Goal: Browse casually: Explore the website without a specific task or goal

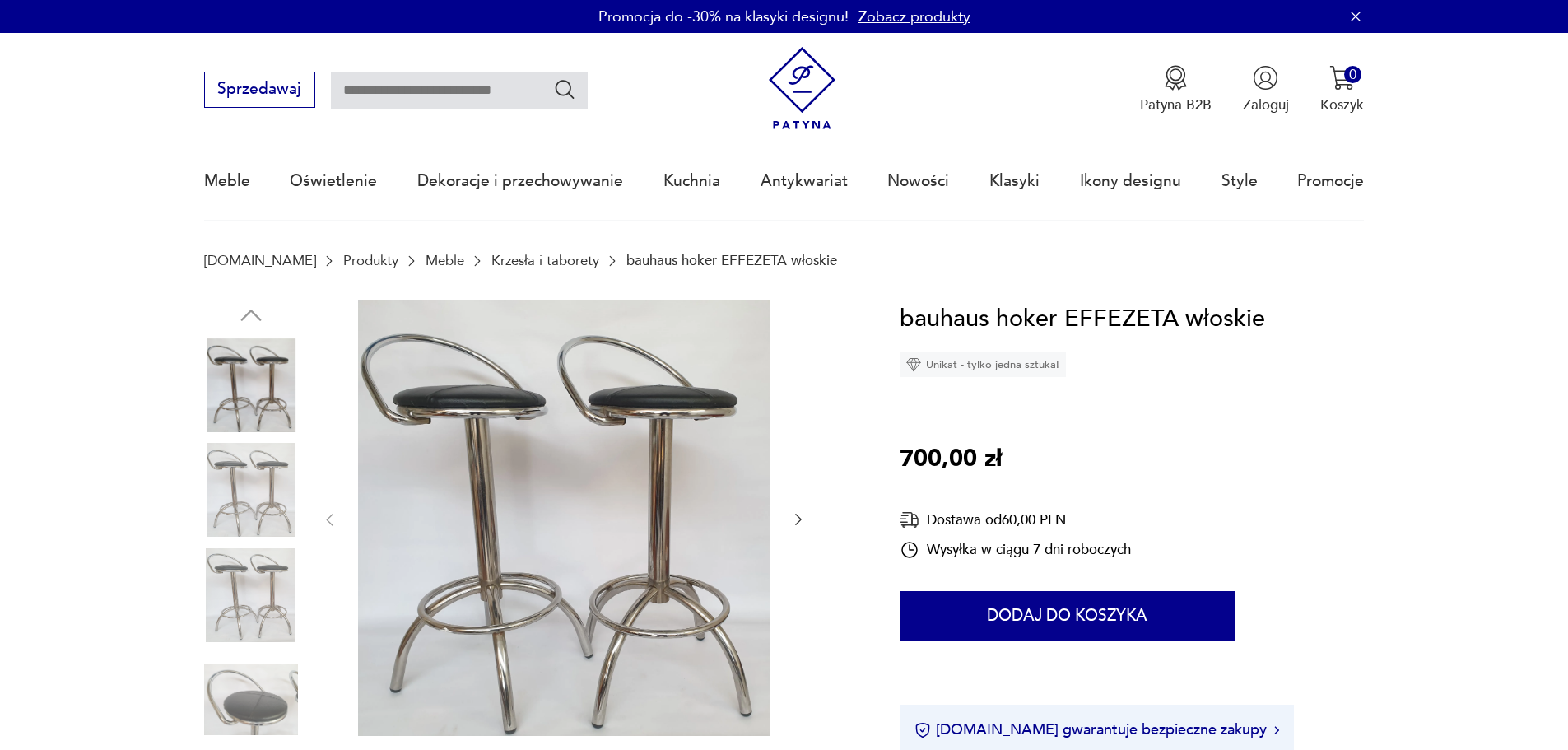
click at [265, 484] on img at bounding box center [251, 490] width 94 height 94
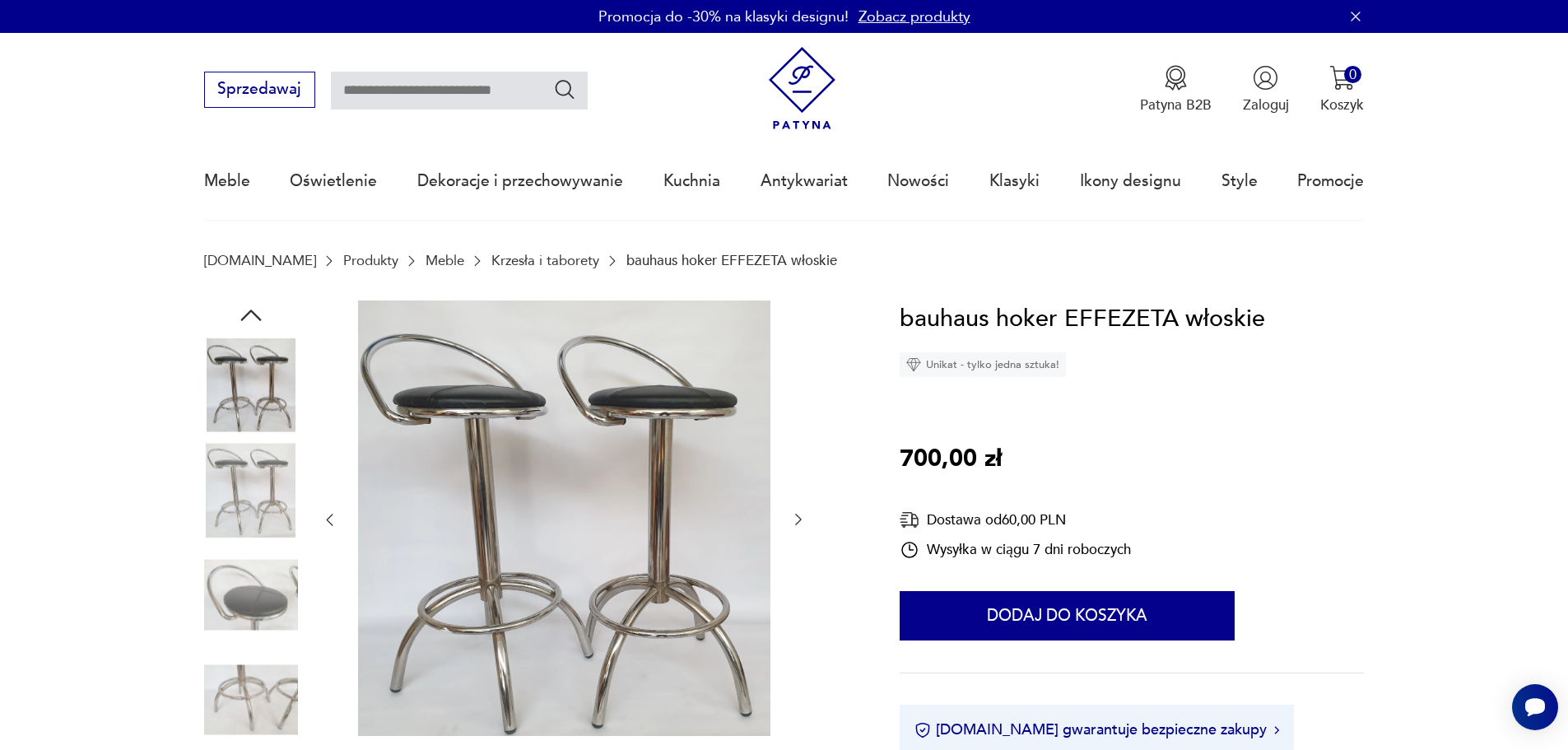
click at [256, 604] on img at bounding box center [251, 595] width 94 height 94
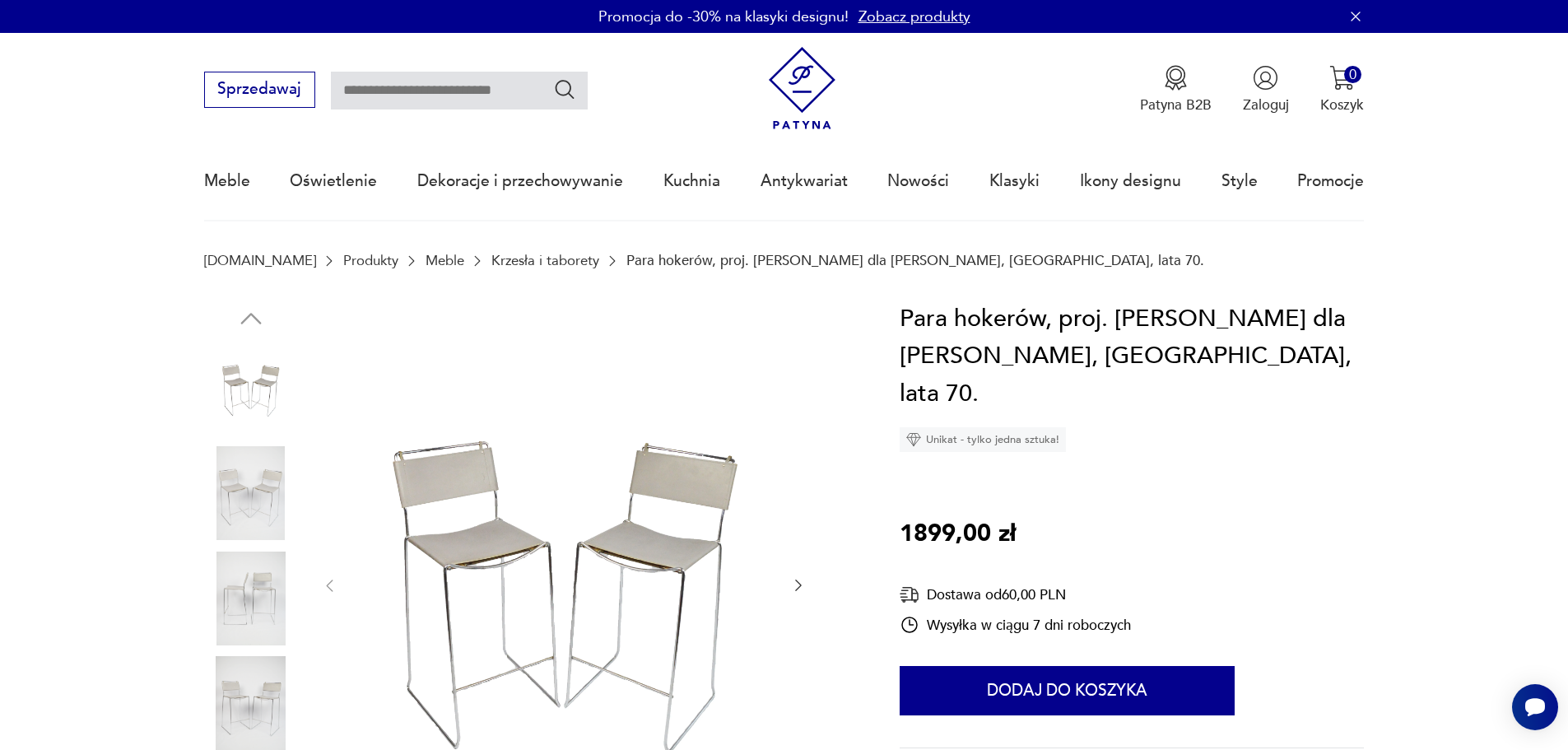
scroll to position [329, 0]
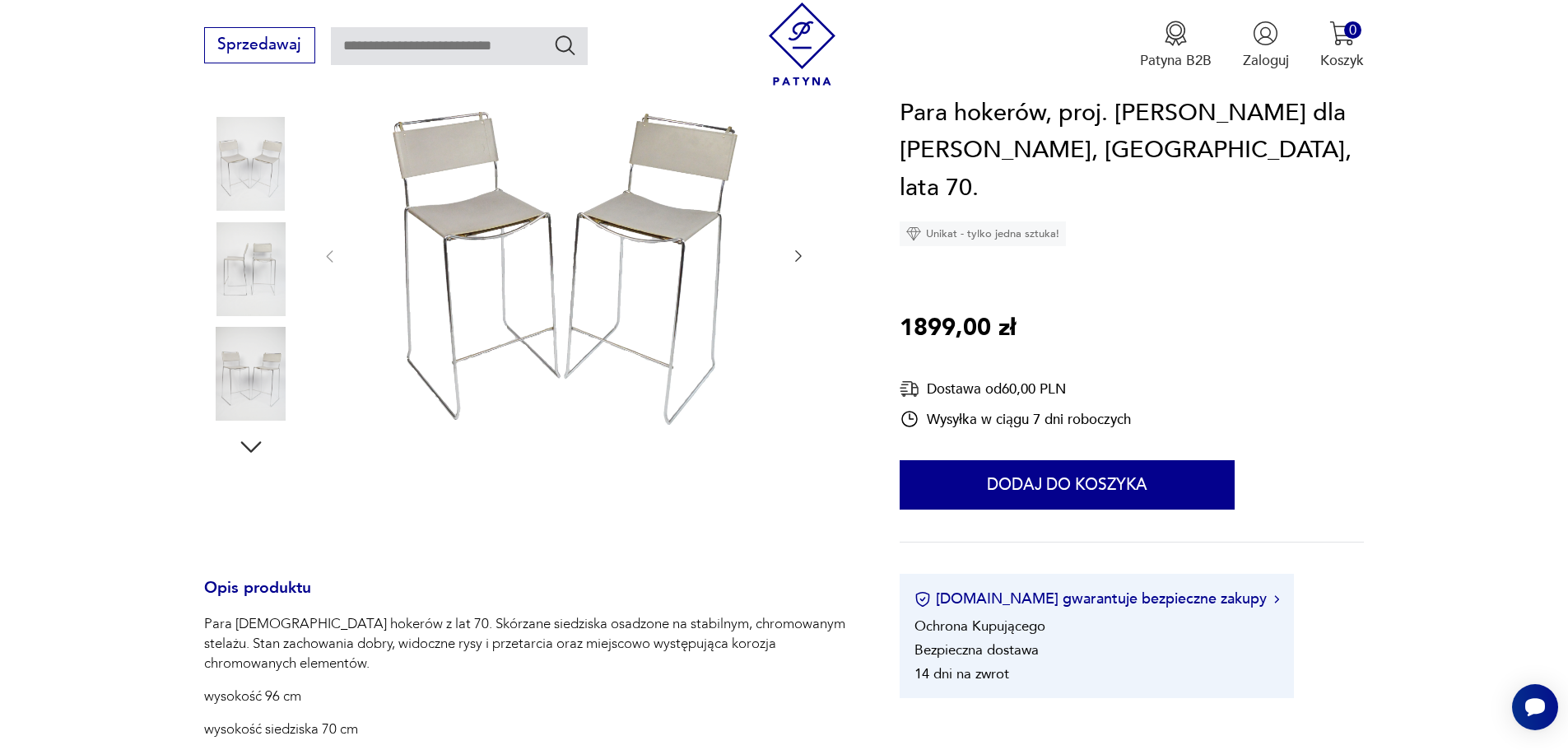
click at [268, 372] on img at bounding box center [251, 373] width 94 height 94
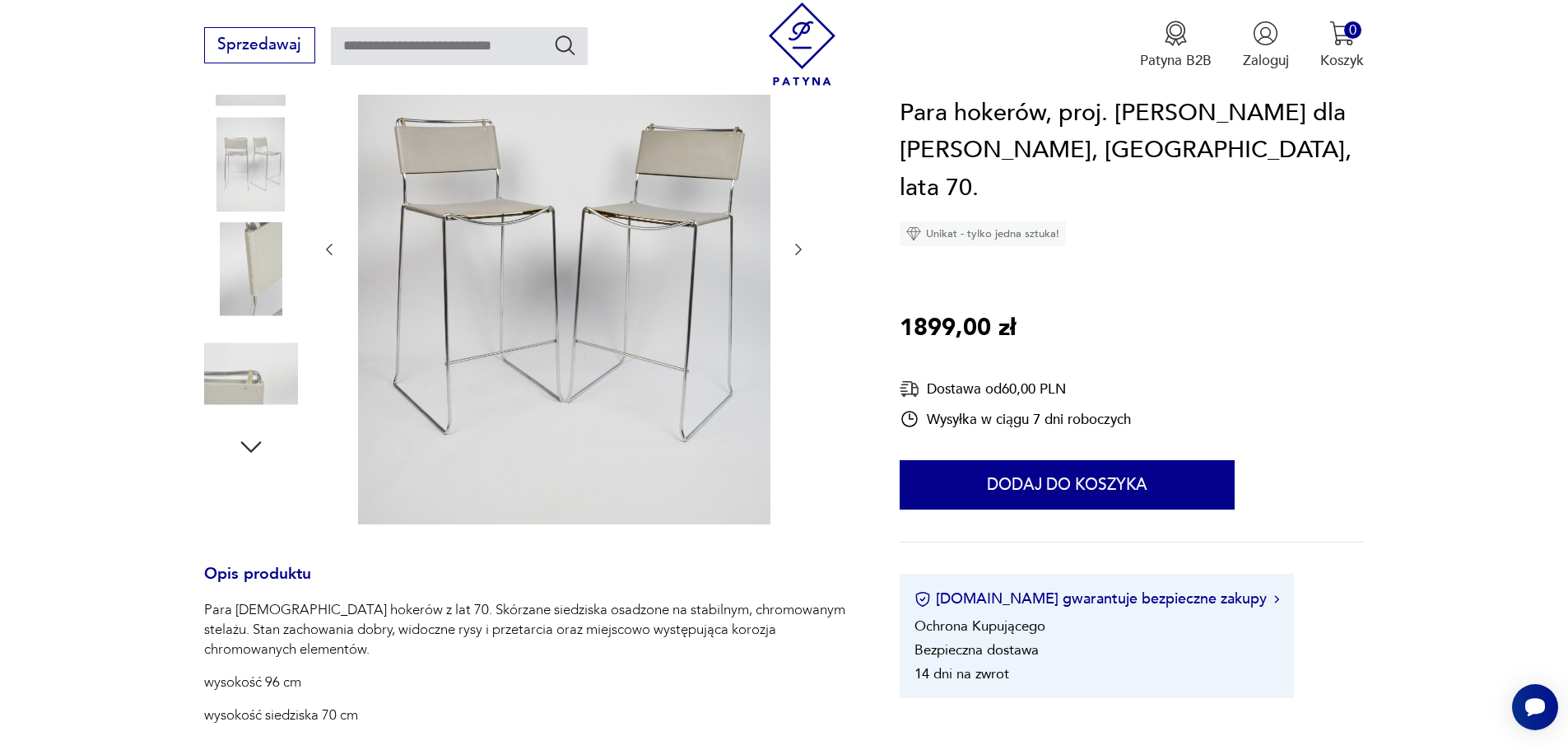
scroll to position [322, 0]
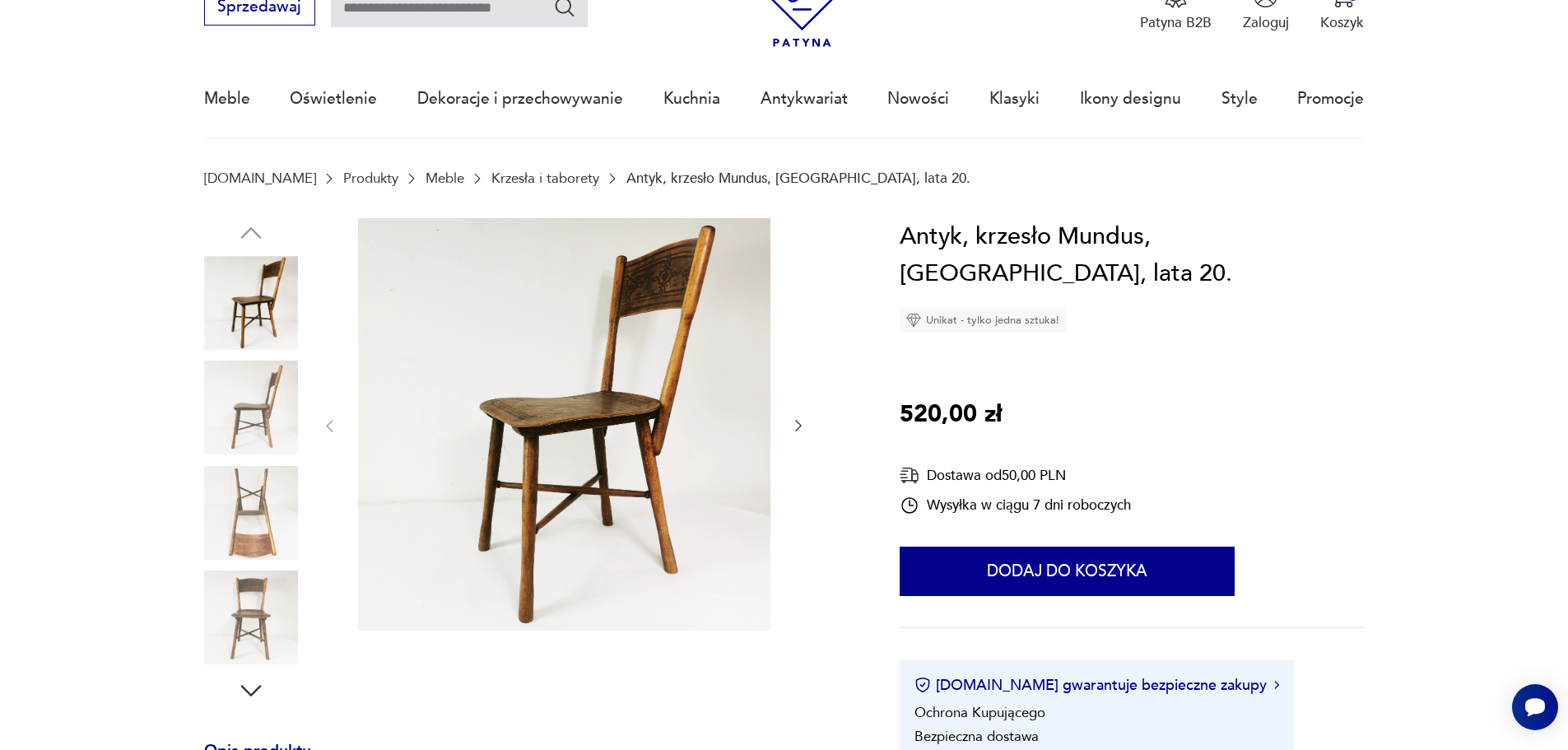
click at [253, 516] on img at bounding box center [251, 512] width 94 height 94
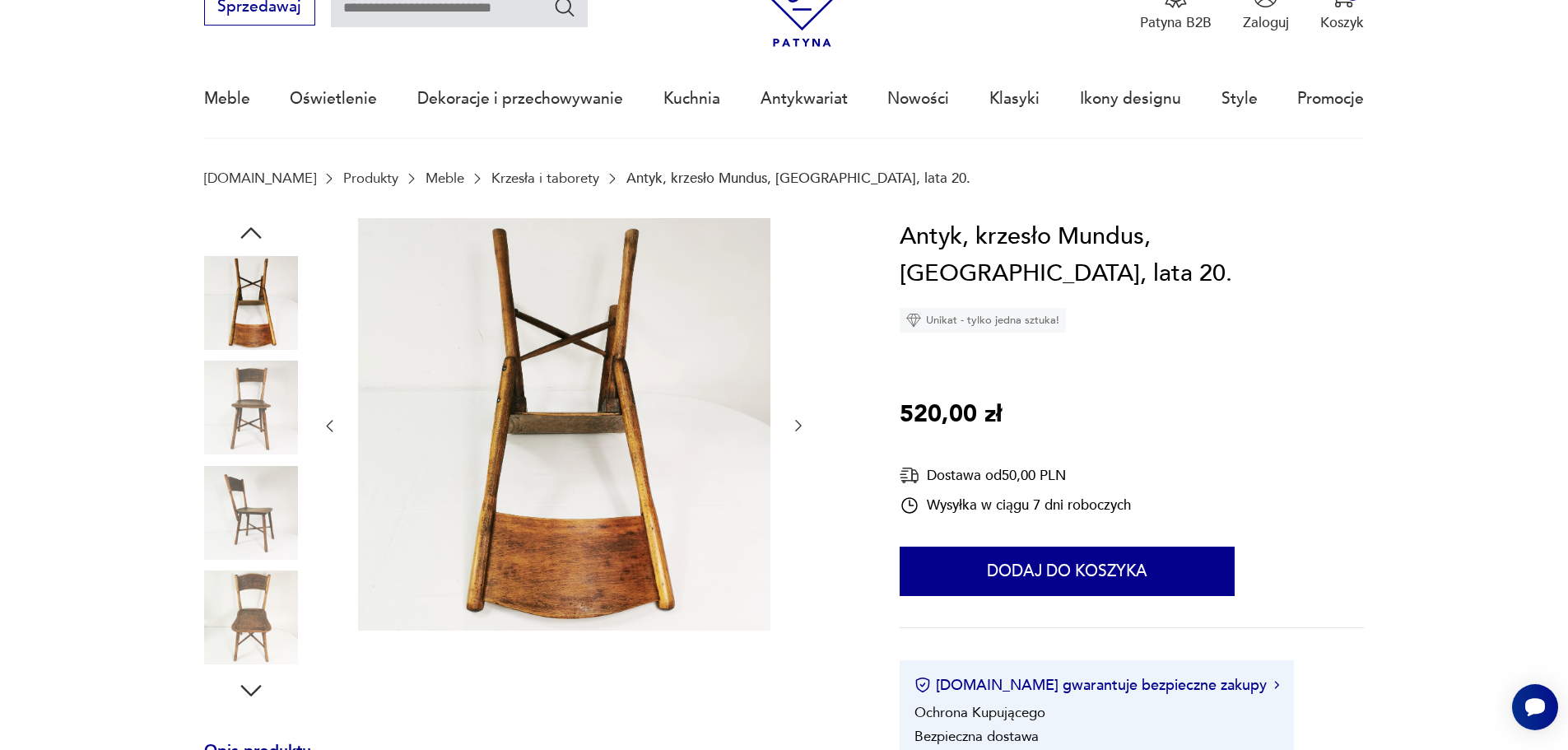
click at [256, 536] on img at bounding box center [251, 512] width 94 height 94
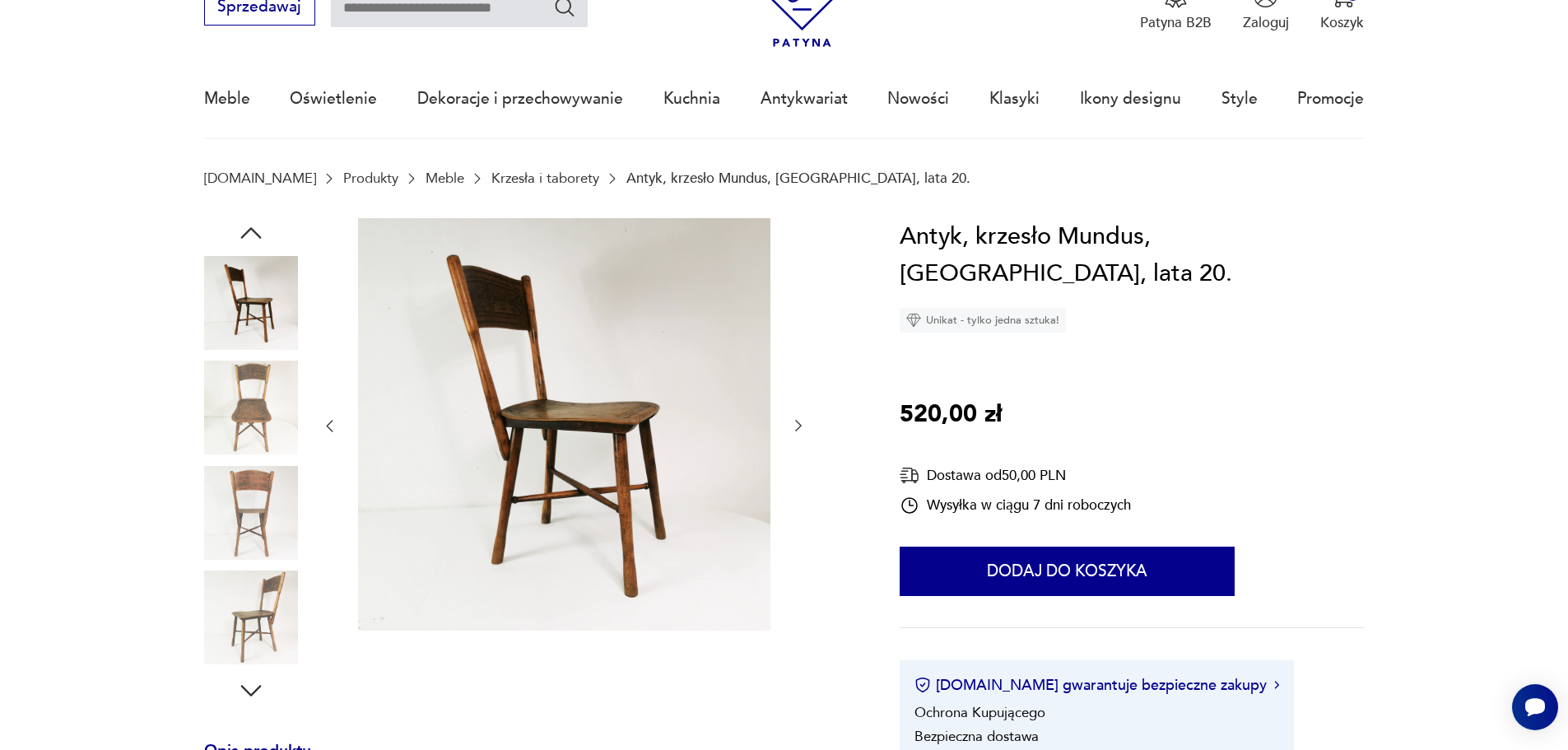
click at [257, 529] on img at bounding box center [251, 512] width 94 height 94
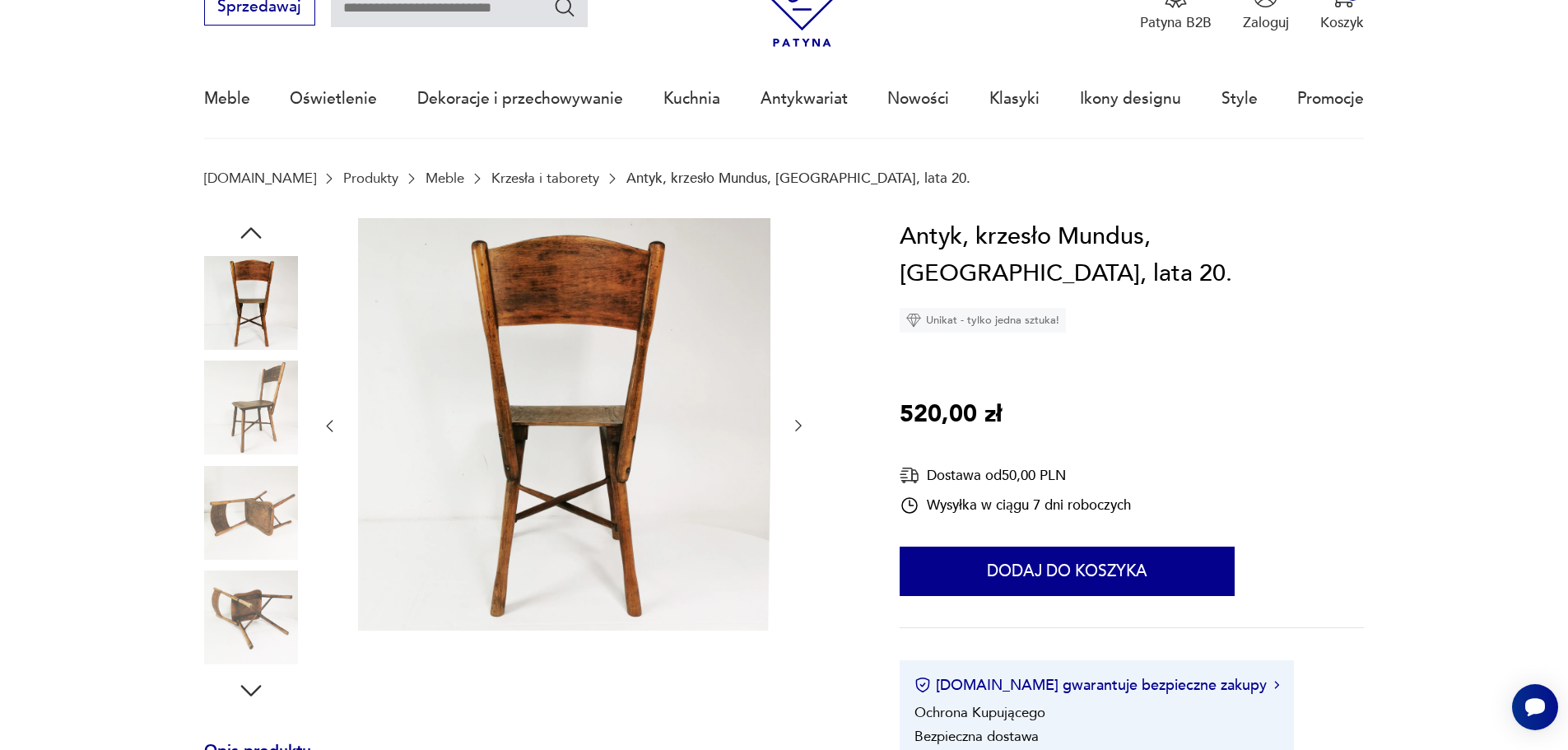
click at [253, 545] on img at bounding box center [251, 512] width 94 height 94
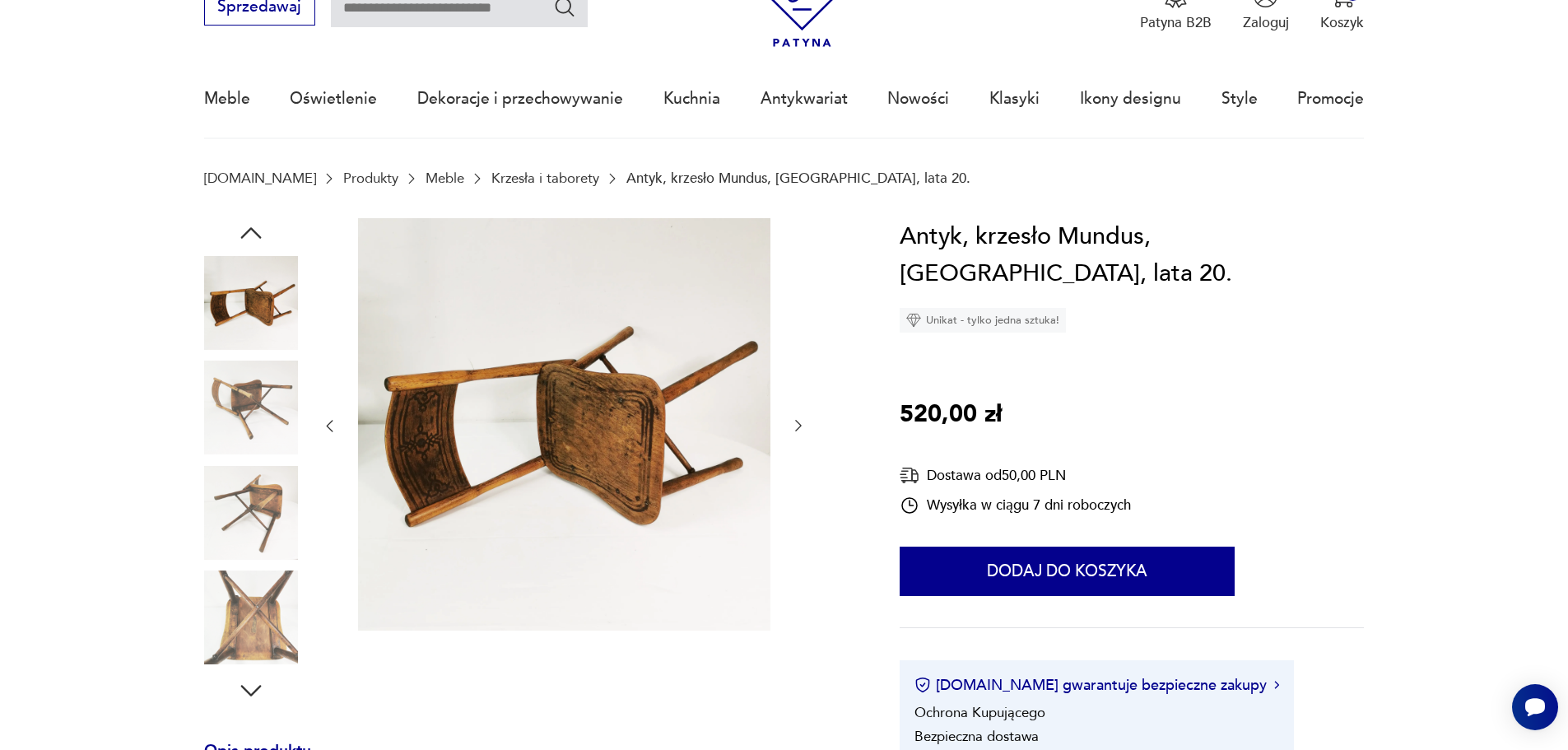
click at [253, 511] on img at bounding box center [251, 512] width 94 height 94
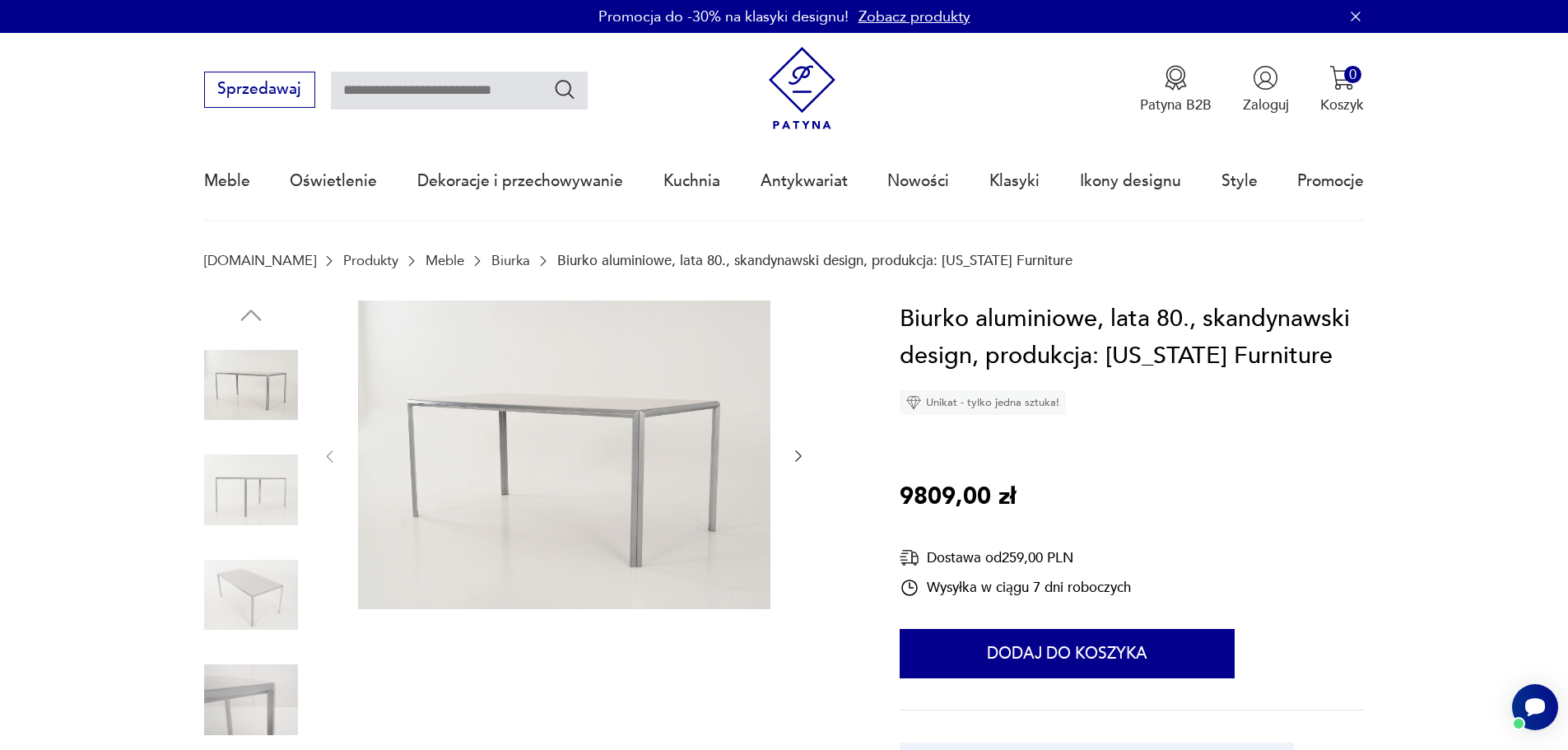
click at [795, 457] on icon "button" at bounding box center [798, 456] width 16 height 16
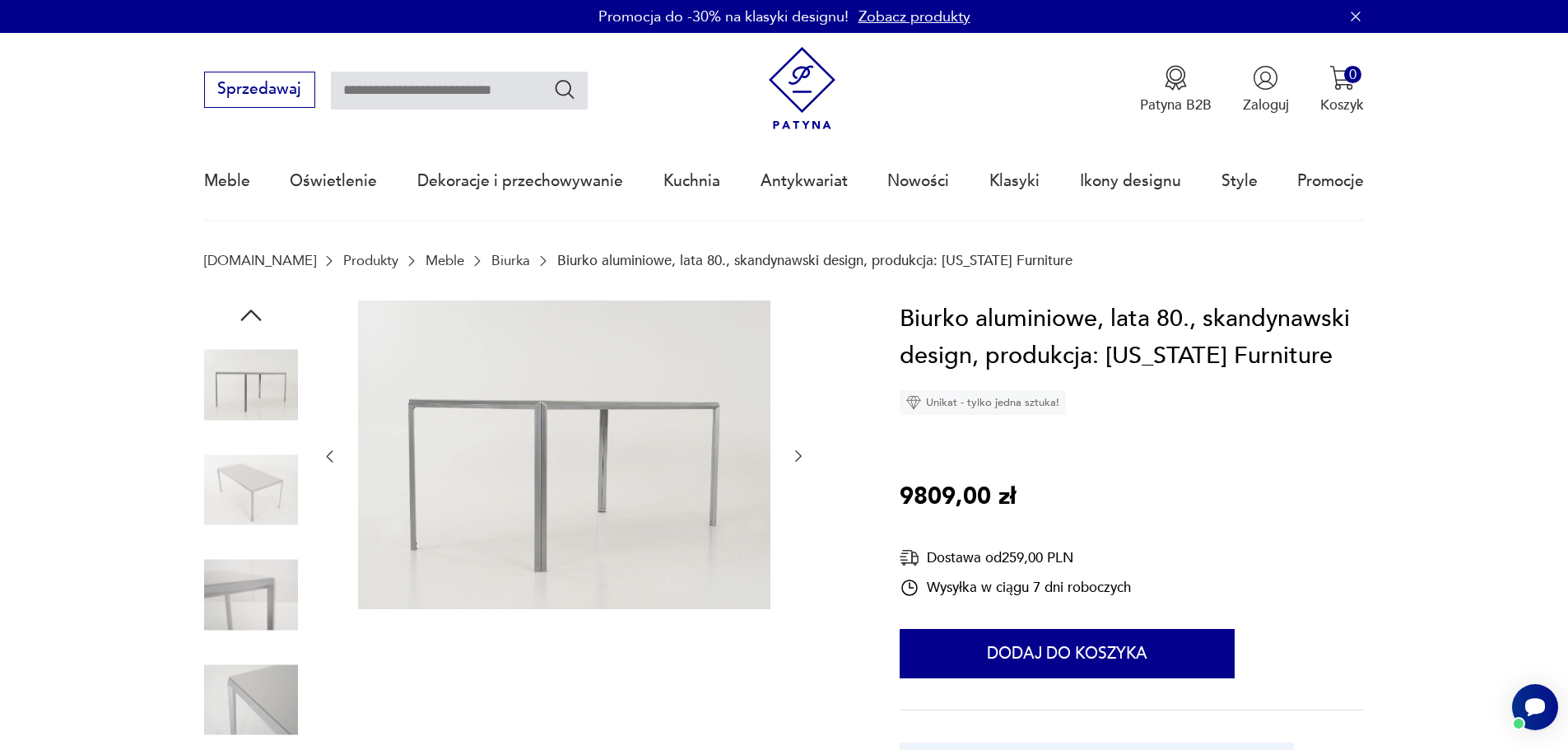
click at [795, 457] on icon "button" at bounding box center [798, 456] width 16 height 16
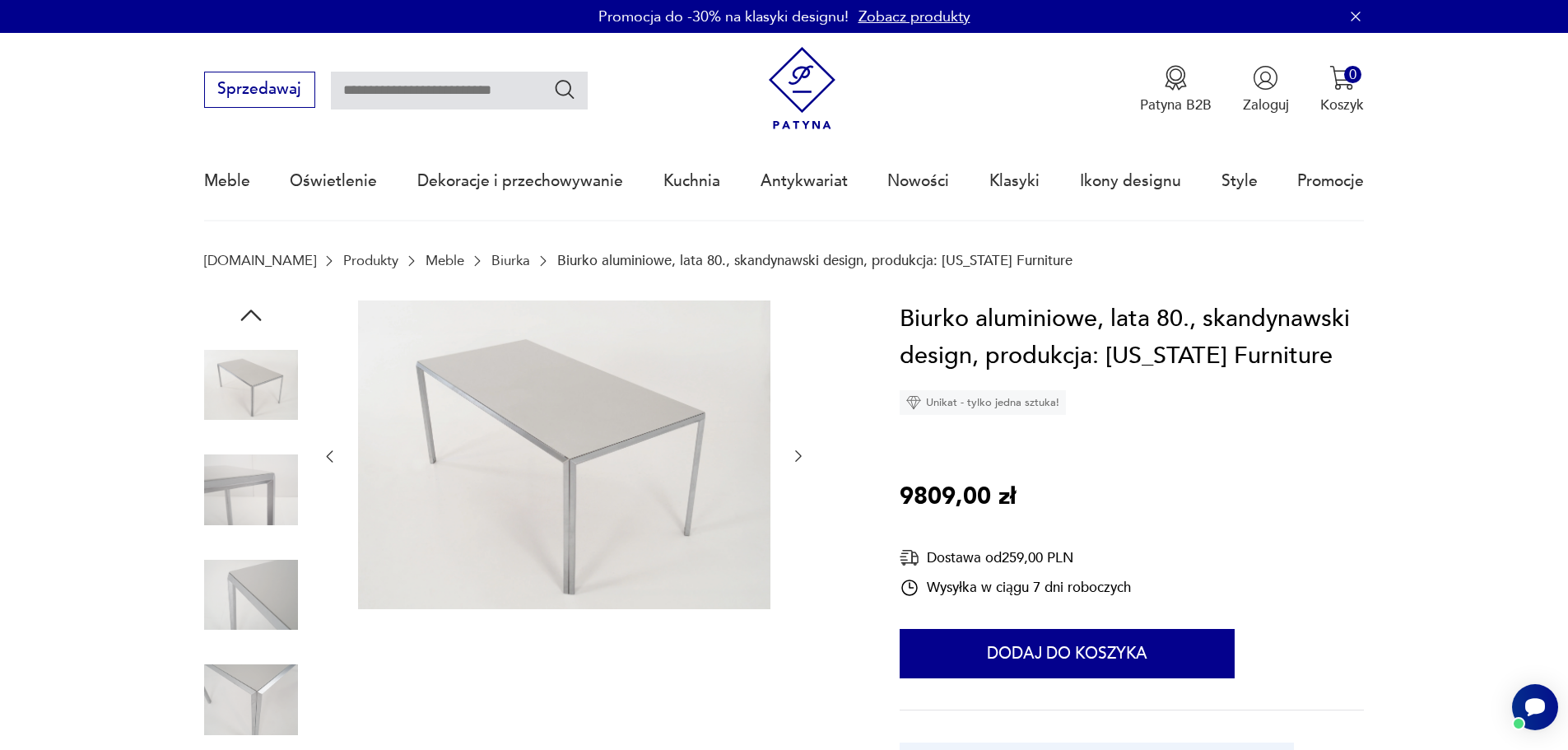
click at [795, 457] on icon "button" at bounding box center [798, 456] width 16 height 16
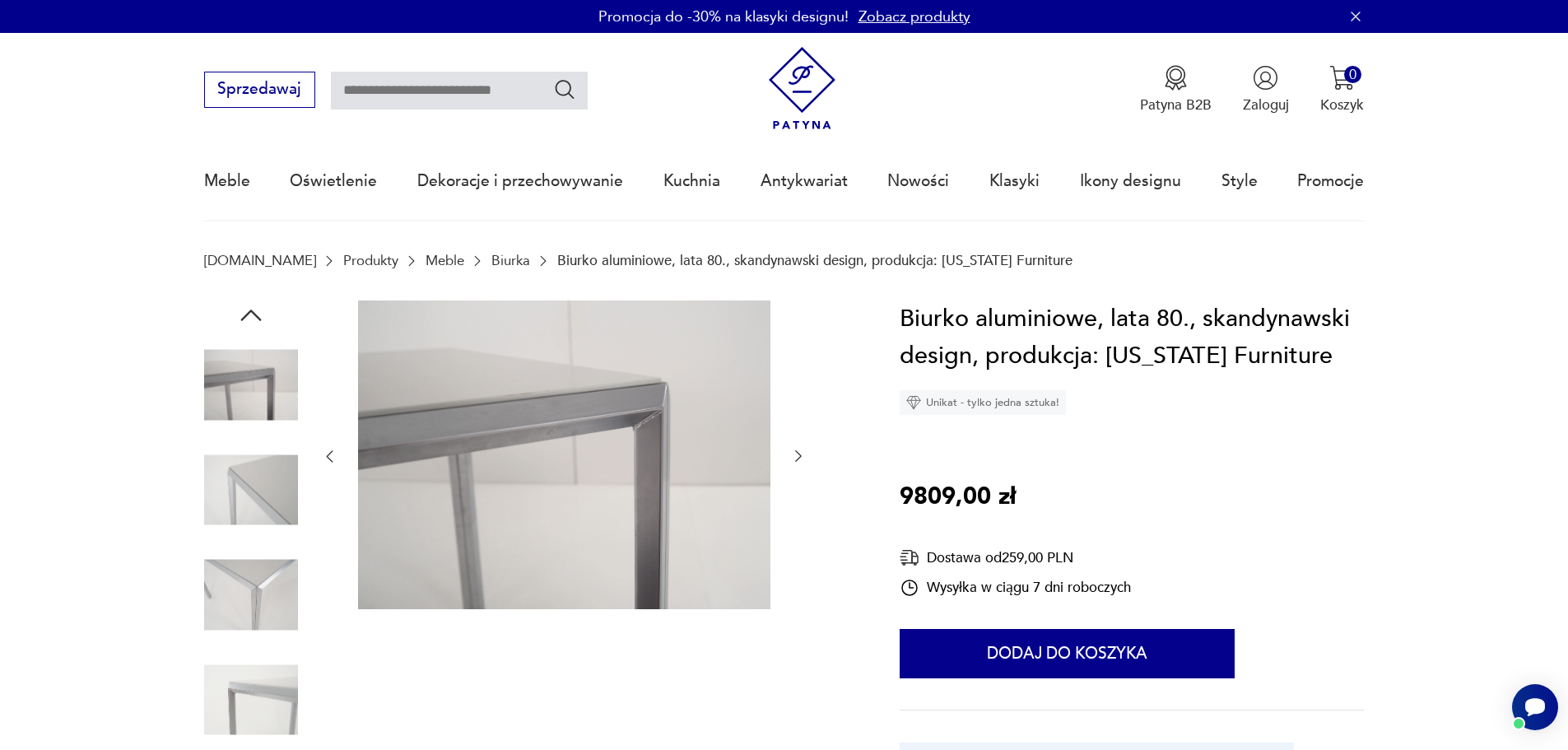
click at [795, 457] on icon "button" at bounding box center [798, 456] width 16 height 16
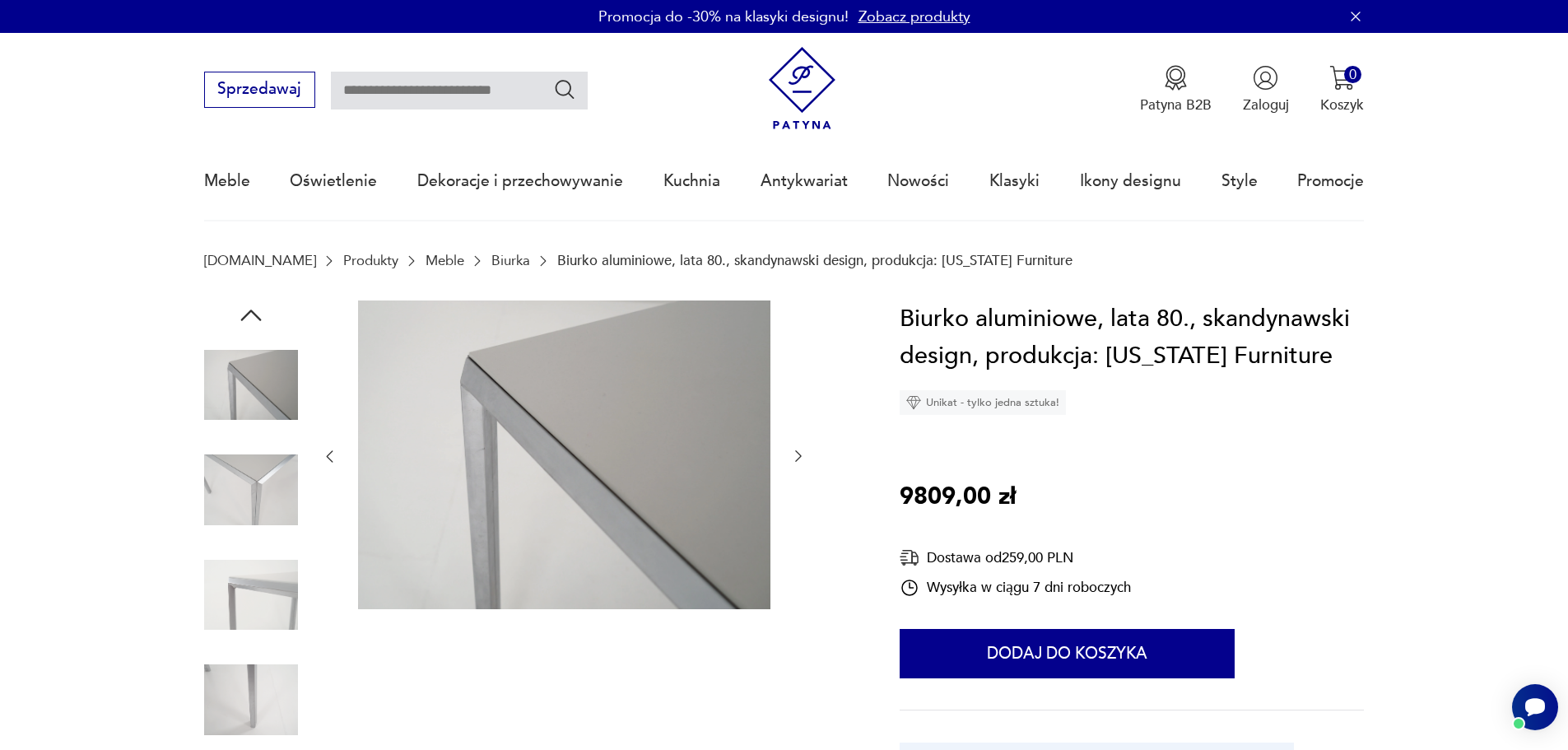
click at [795, 457] on icon "button" at bounding box center [798, 456] width 16 height 16
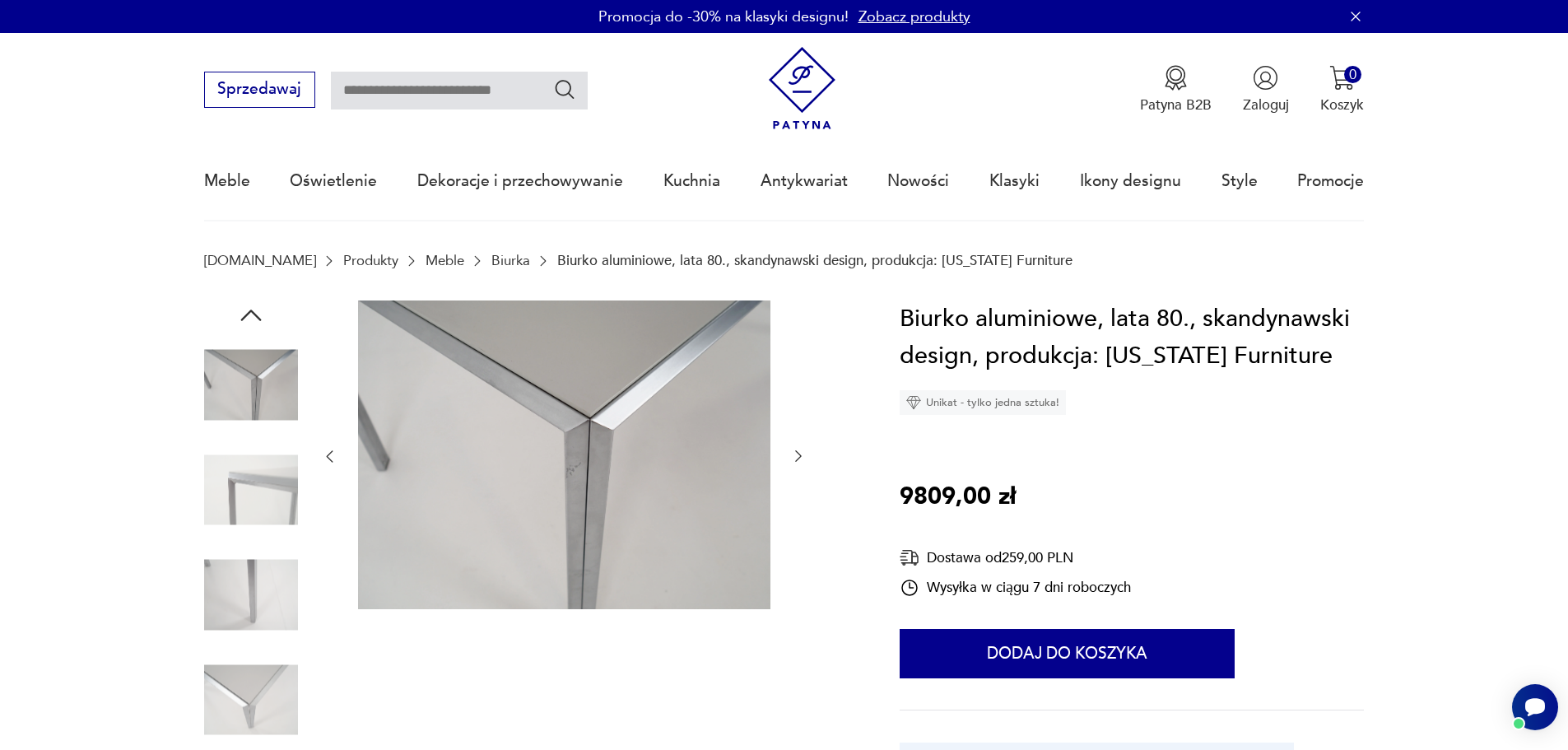
click at [795, 457] on icon "button" at bounding box center [798, 456] width 16 height 16
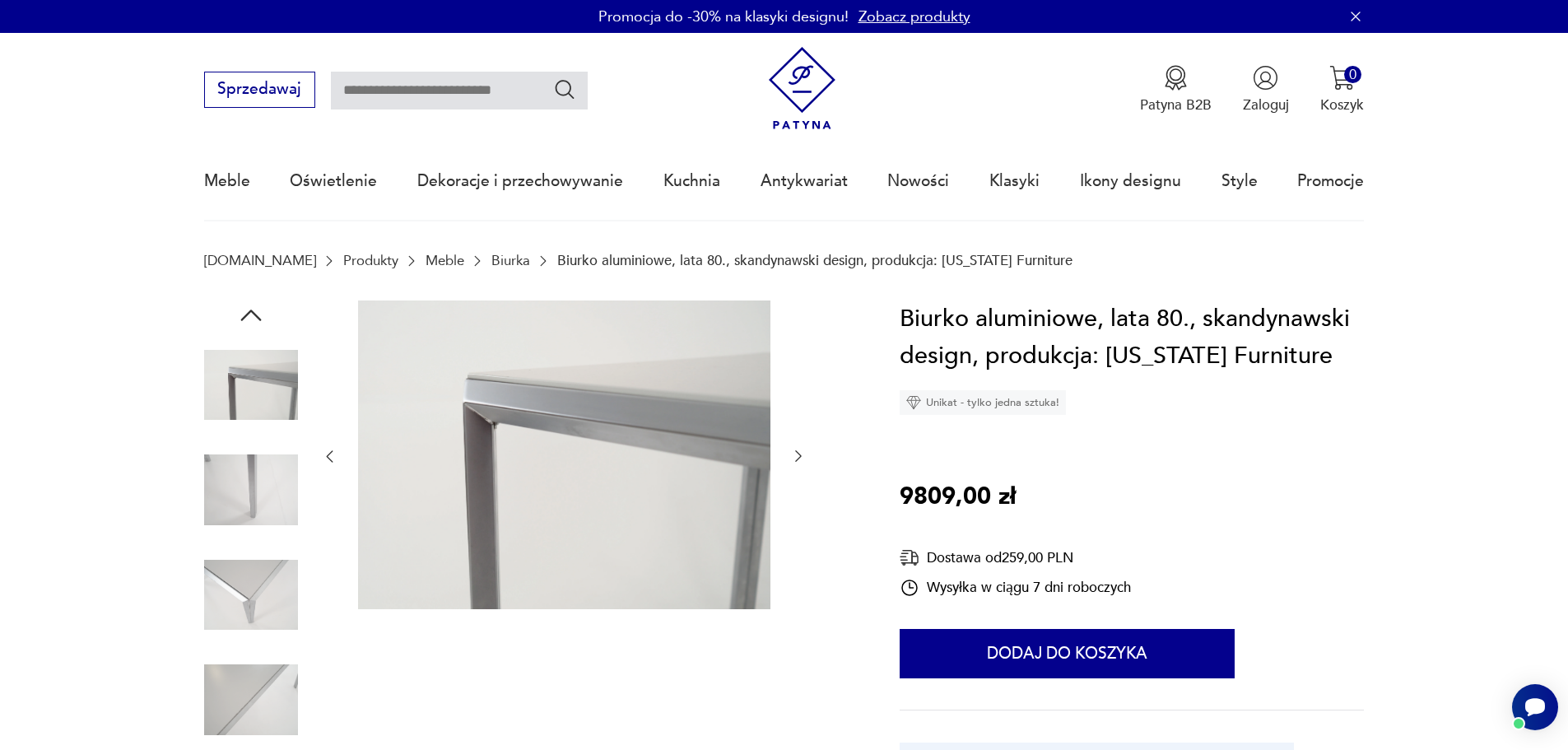
click at [795, 457] on icon "button" at bounding box center [798, 456] width 16 height 16
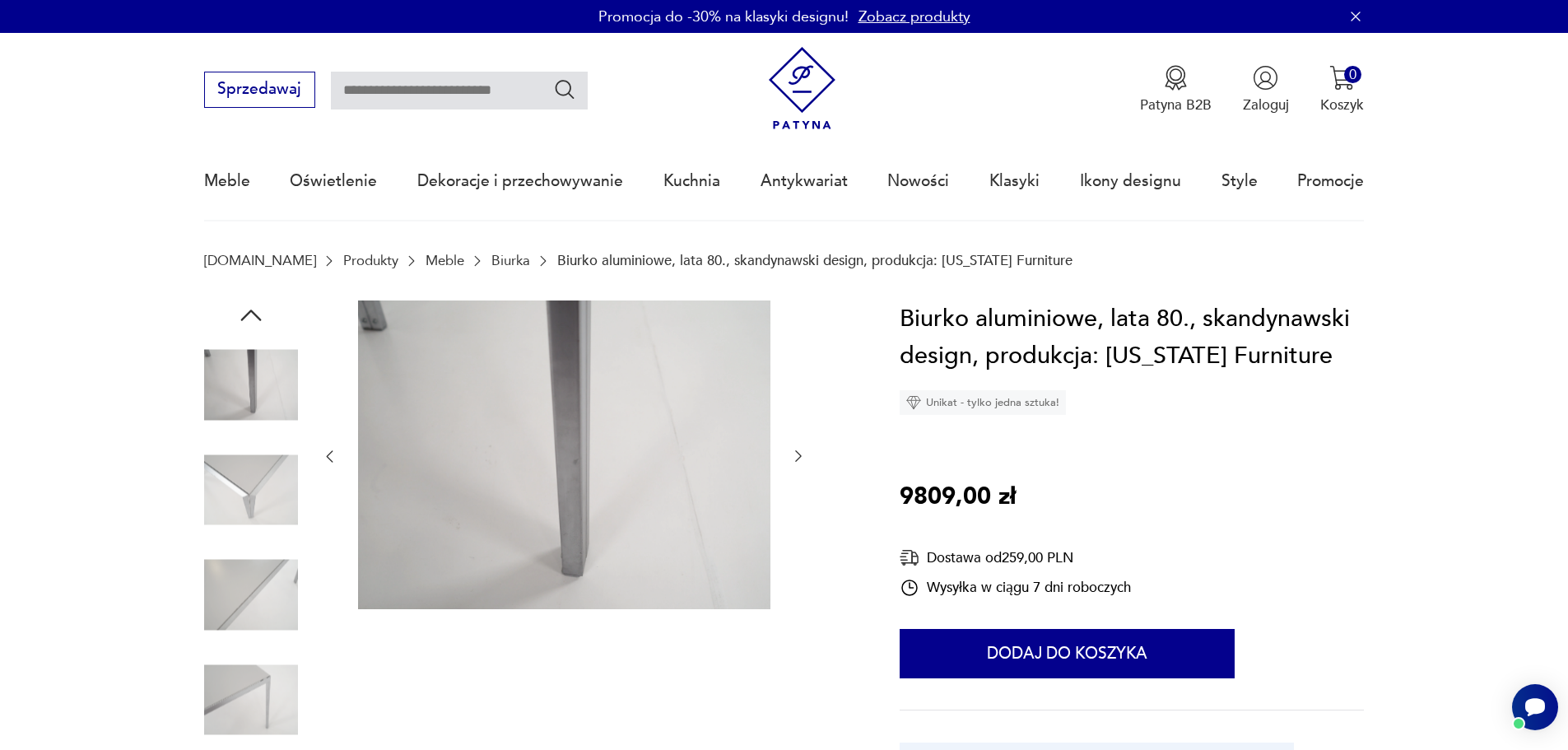
click at [795, 457] on icon "button" at bounding box center [798, 456] width 16 height 16
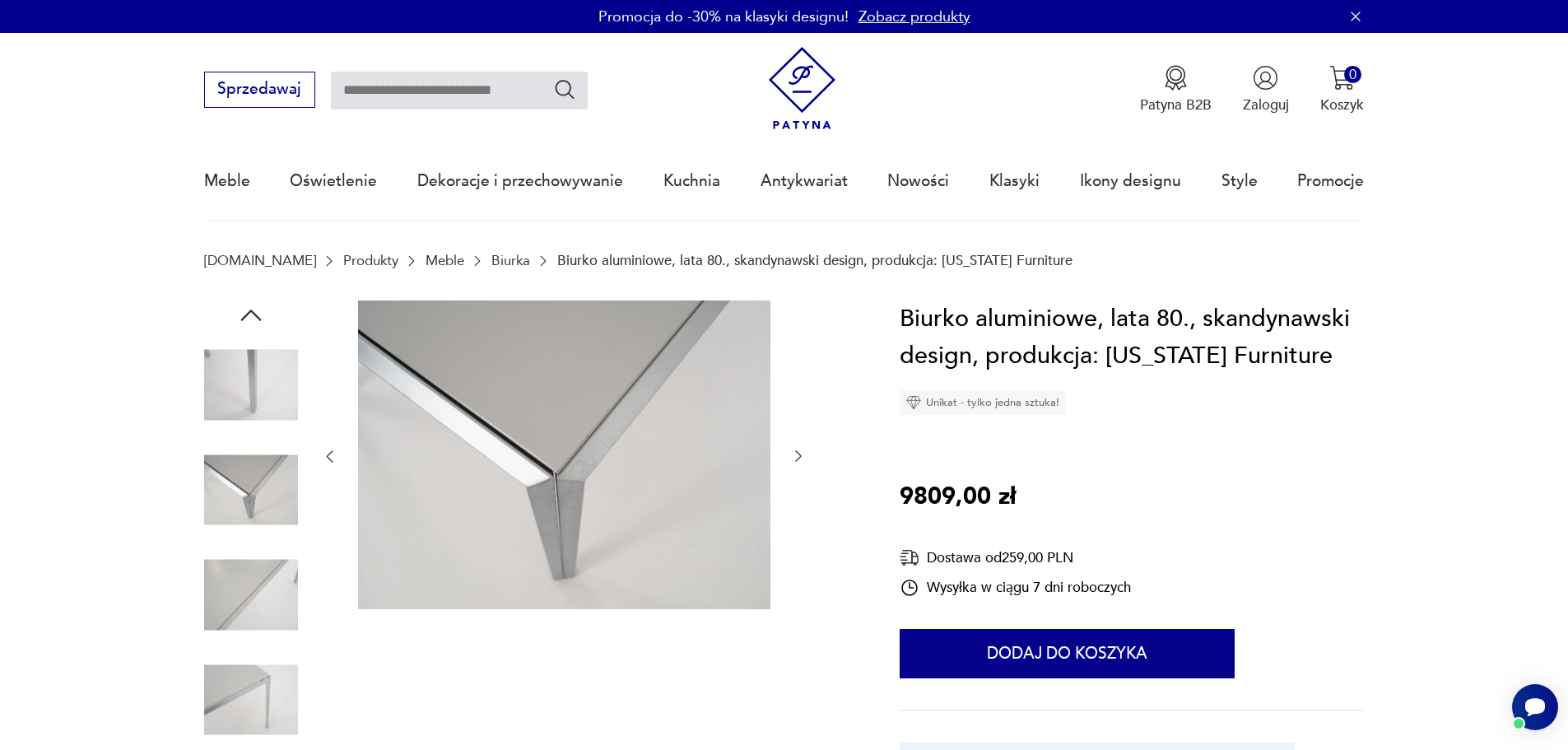
click at [795, 457] on icon "button" at bounding box center [798, 456] width 16 height 16
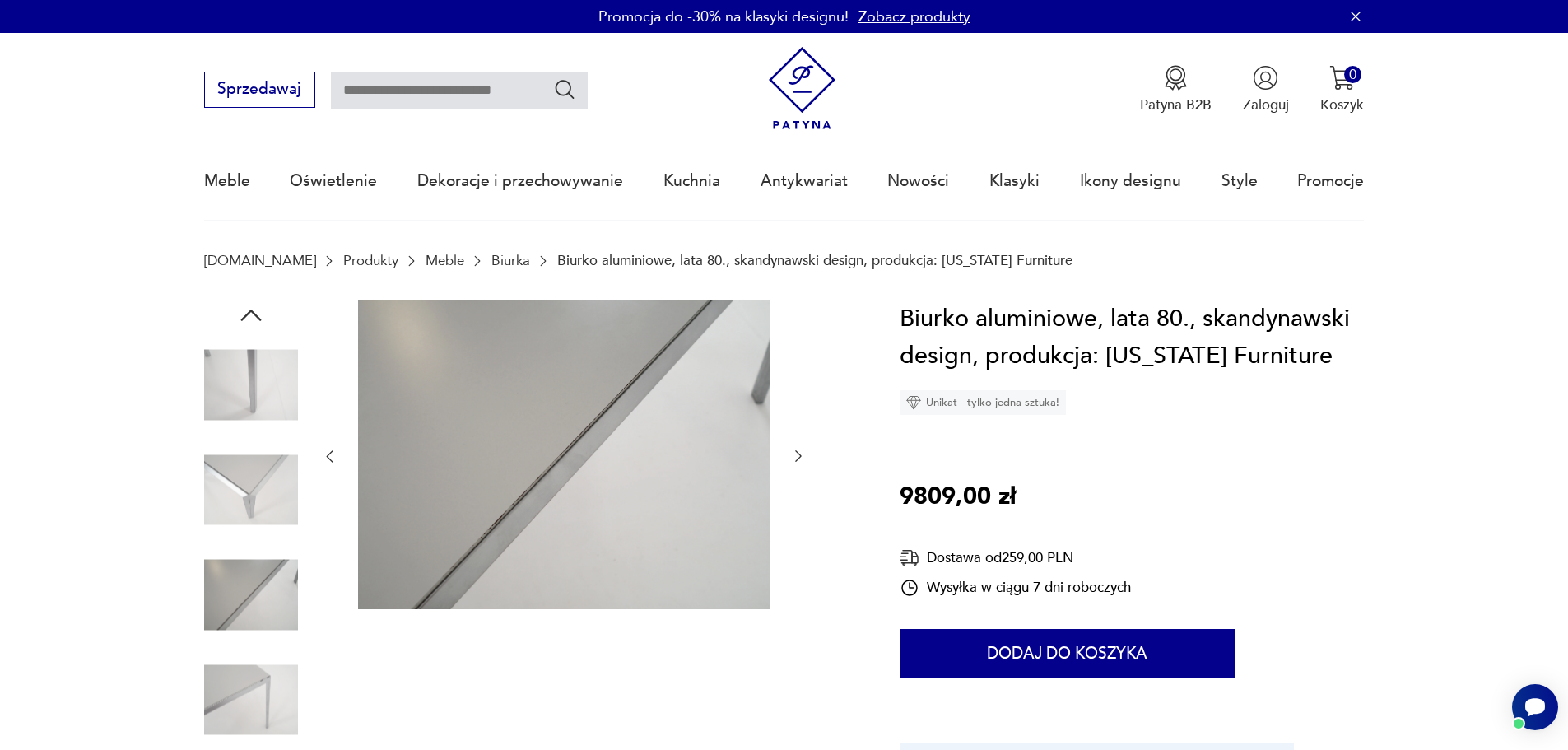
click at [795, 457] on icon "button" at bounding box center [798, 456] width 16 height 16
